Goal: Transaction & Acquisition: Purchase product/service

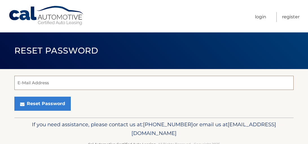
click at [25, 84] on input "E-Mail Address" at bounding box center [154, 83] width 280 height 14
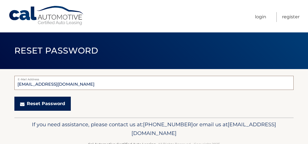
type input "mmrd28@optonline.net"
click at [36, 107] on button "Reset Password" at bounding box center [42, 104] width 56 height 14
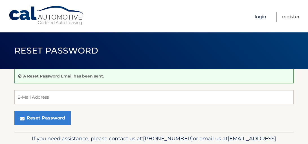
click at [260, 18] on link "Login" at bounding box center [260, 17] width 11 height 10
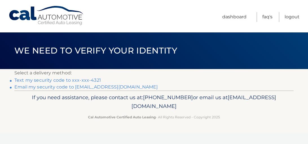
click at [43, 82] on link "Text my security code to xxx-xxx-4321" at bounding box center [57, 80] width 87 height 5
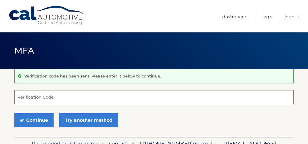
click at [41, 97] on input "Verification Code" at bounding box center [154, 97] width 280 height 14
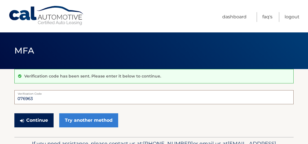
type input "076963"
click at [42, 120] on button "Continue" at bounding box center [33, 121] width 39 height 14
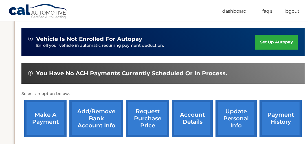
scroll to position [231, 0]
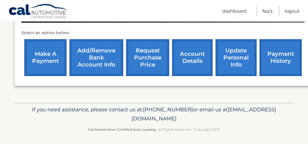
click at [41, 65] on link "make a payment" at bounding box center [45, 57] width 42 height 37
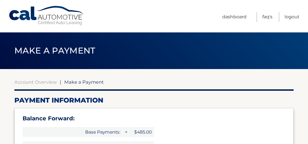
select select "NWI1YWM5NmMtNzcyMi00MDg0LTkxMzItMzRhNzQwMTc4Y2M2"
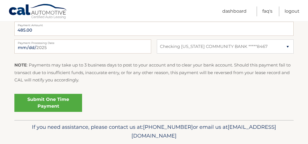
scroll to position [264, 0]
click at [27, 105] on link "Submit One Time Payment" at bounding box center [48, 103] width 68 height 18
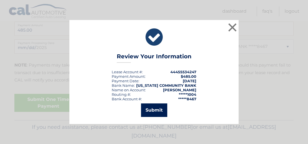
click at [154, 111] on button "Submit" at bounding box center [154, 111] width 26 height 14
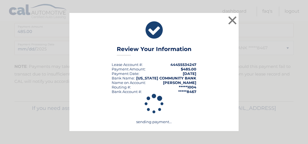
scroll to position [263, 0]
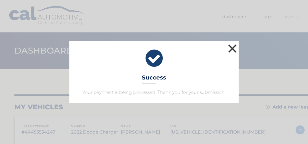
click at [232, 49] on button "×" at bounding box center [232, 48] width 11 height 11
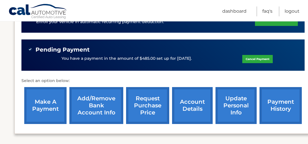
scroll to position [194, 0]
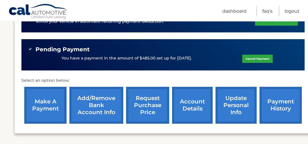
click at [149, 108] on link "request purchase price" at bounding box center [147, 105] width 43 height 37
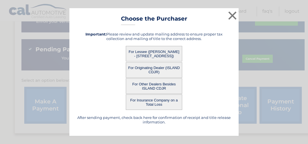
click at [160, 57] on button "For Lessee ([PERSON_NAME] - [STREET_ADDRESS])" at bounding box center [154, 54] width 56 height 16
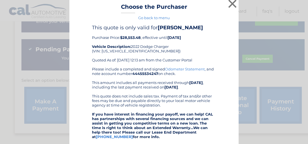
scroll to position [0, 0]
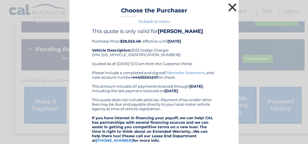
click at [232, 9] on button "×" at bounding box center [232, 7] width 11 height 11
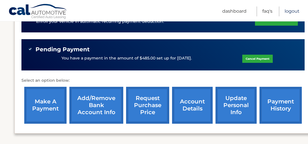
click at [291, 13] on link "Logout" at bounding box center [292, 11] width 15 height 10
